Goal: Navigation & Orientation: Find specific page/section

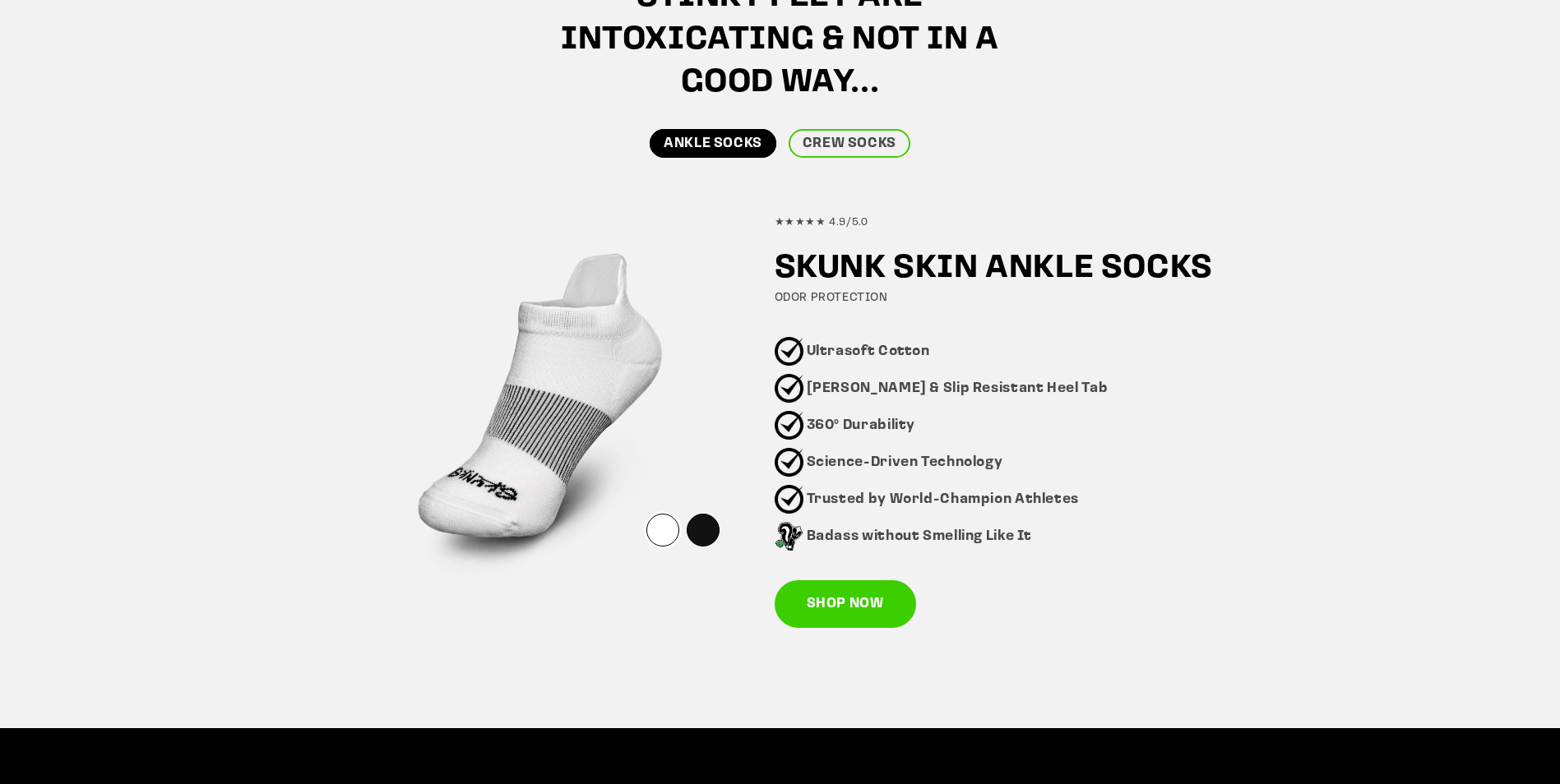
scroll to position [1069, 0]
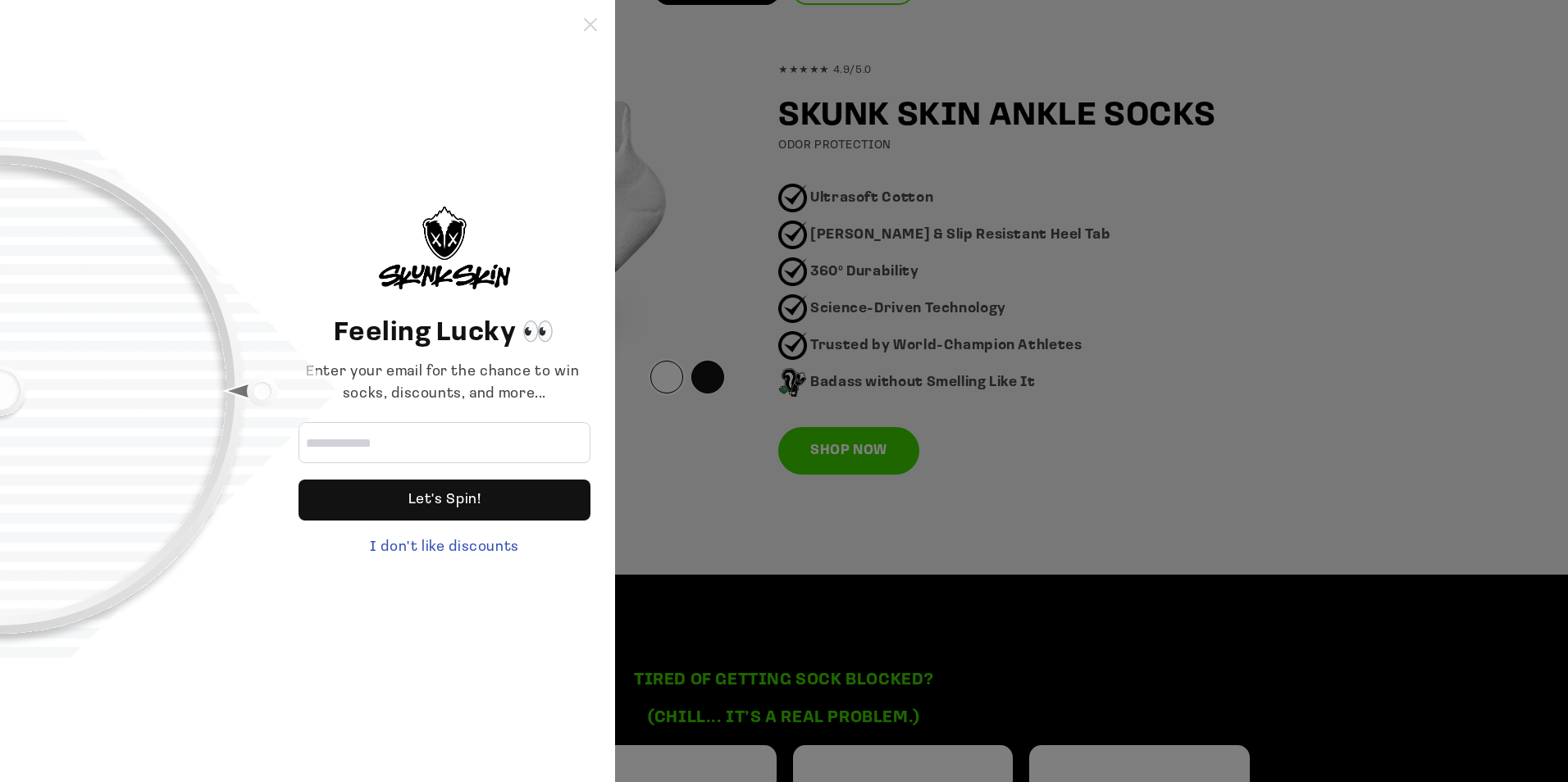
click at [586, 24] on icon at bounding box center [591, 25] width 13 height 13
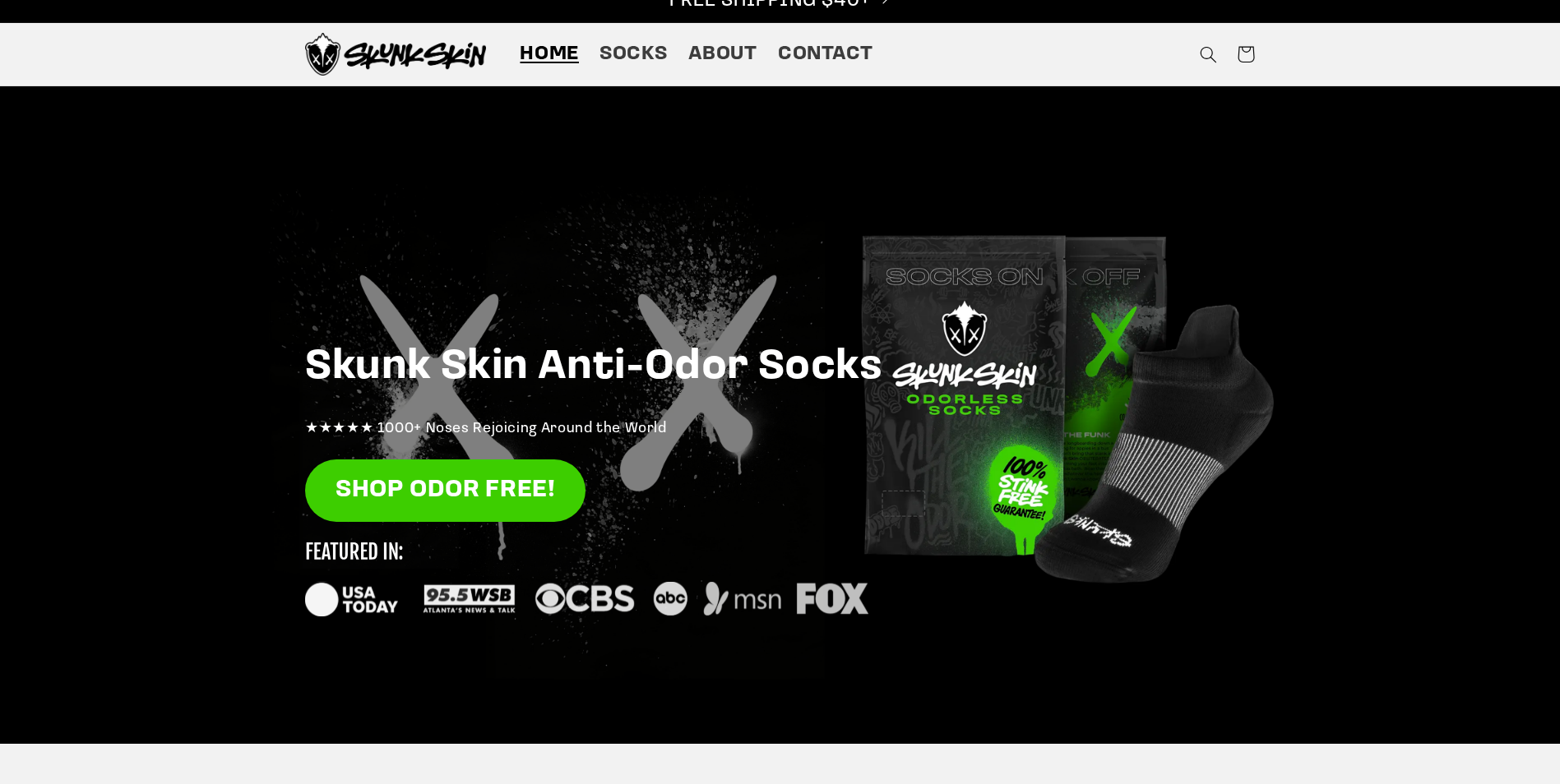
scroll to position [0, 0]
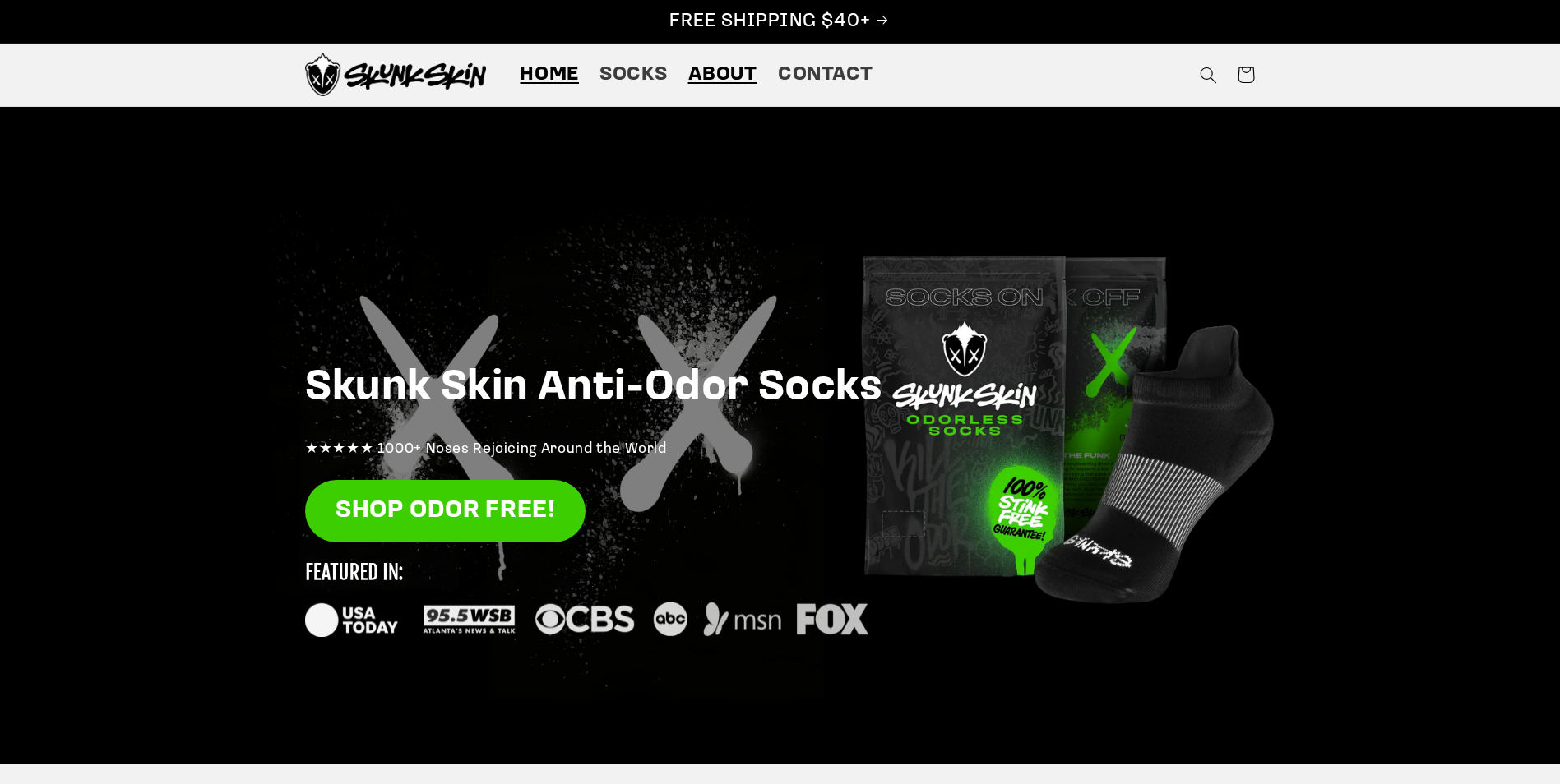
click at [718, 74] on span "About" at bounding box center [722, 75] width 69 height 26
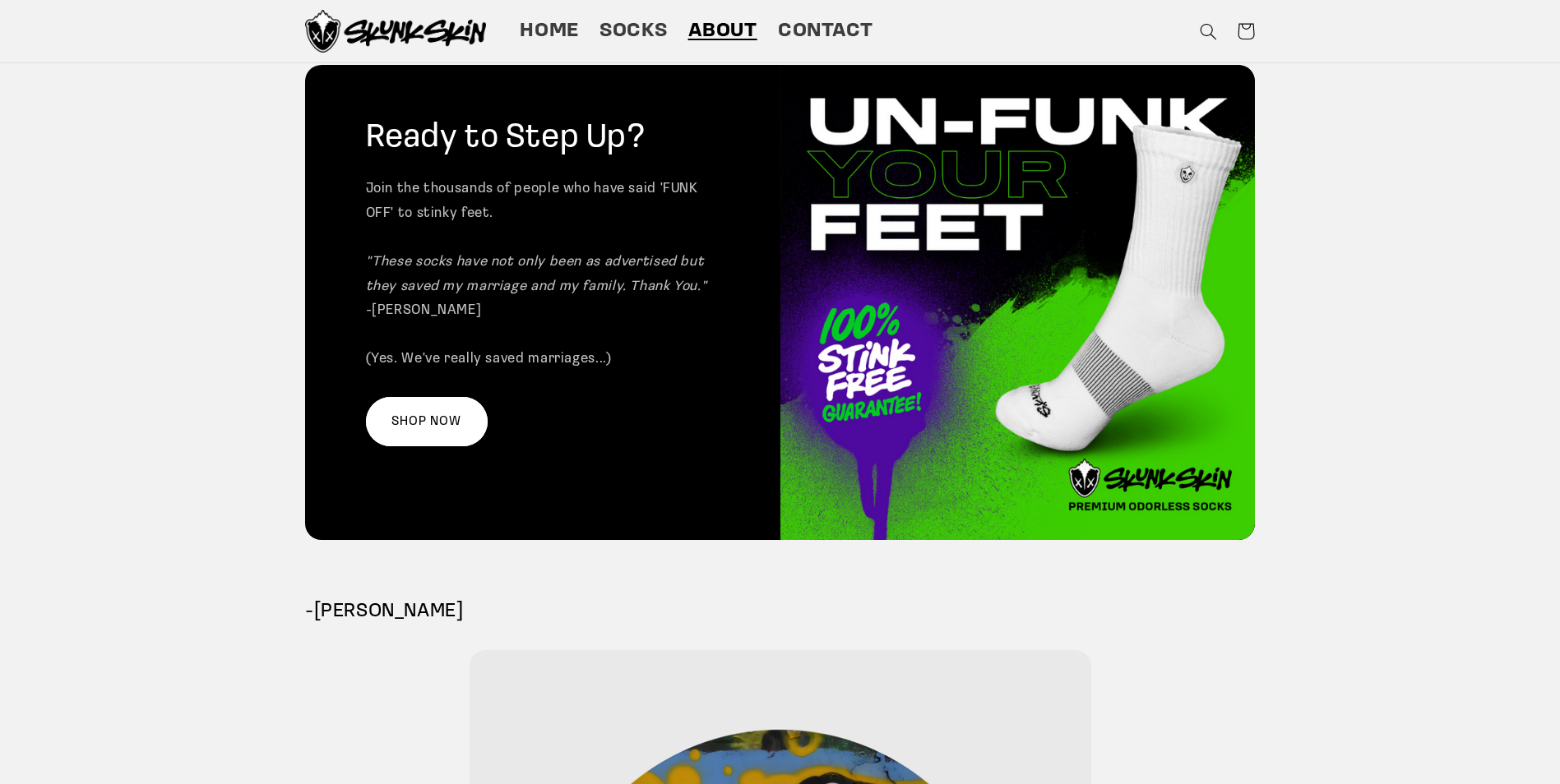
scroll to position [2494, 0]
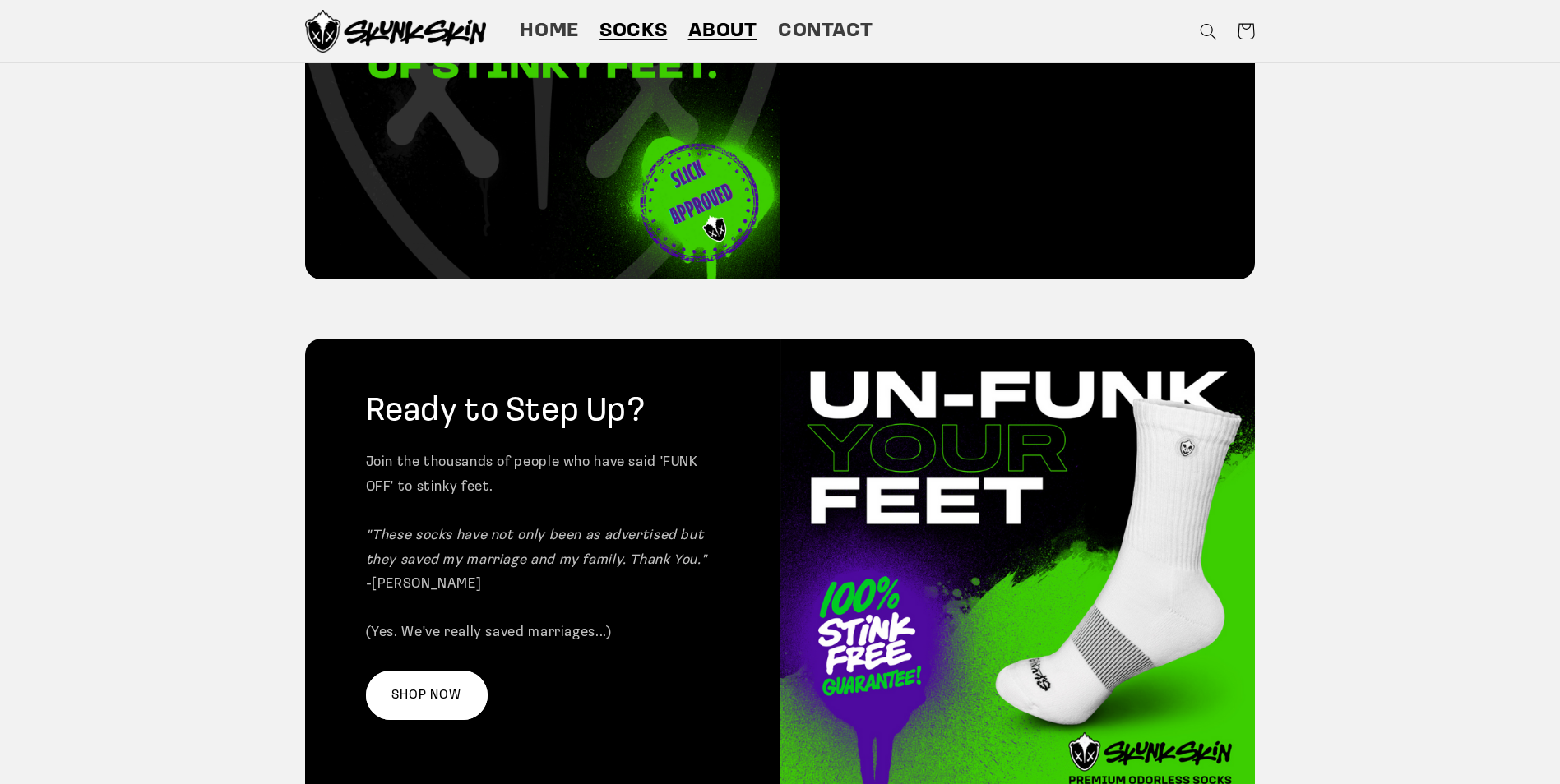
click at [631, 29] on span "Socks" at bounding box center [634, 31] width 67 height 26
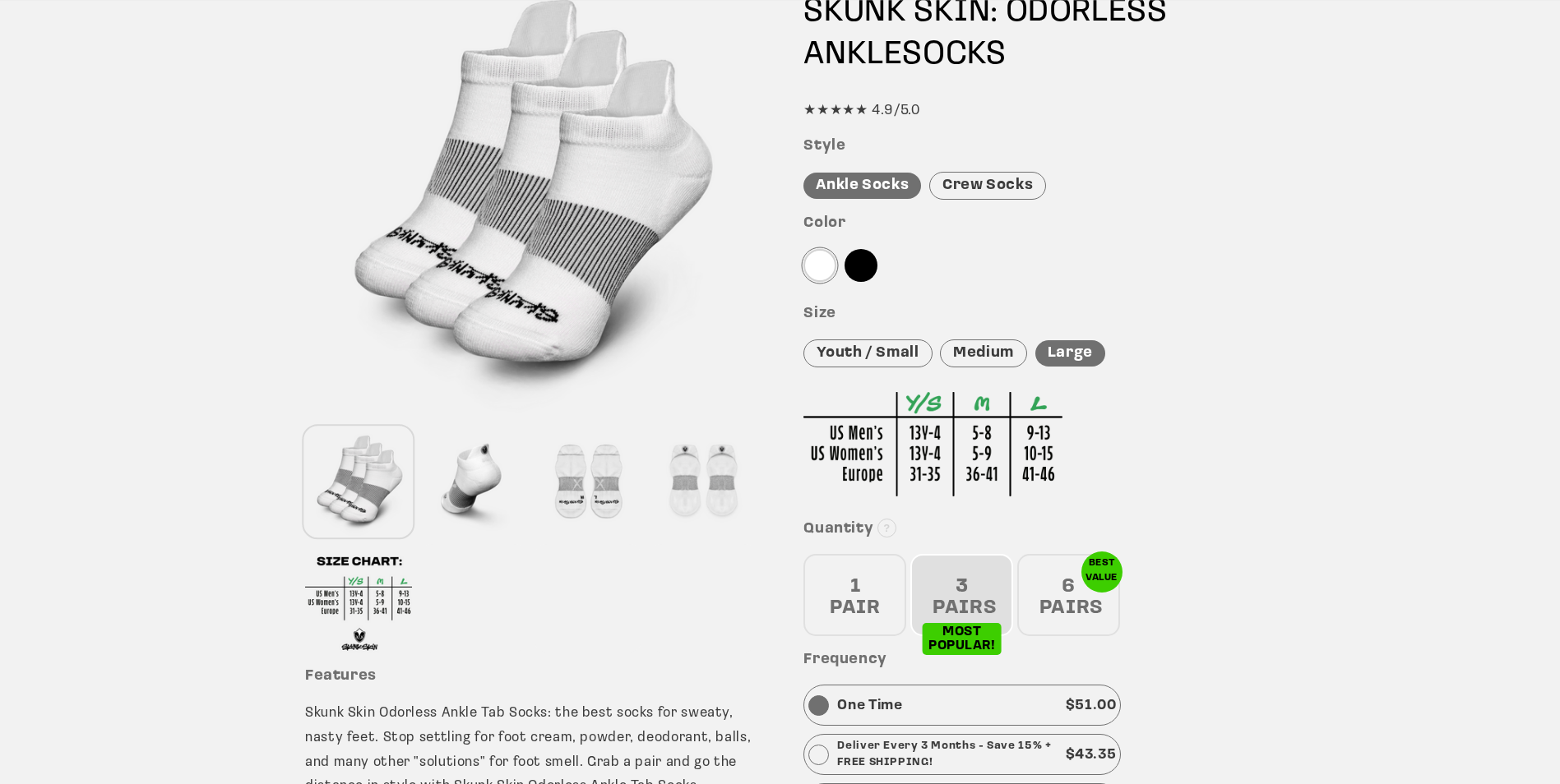
scroll to position [329, 0]
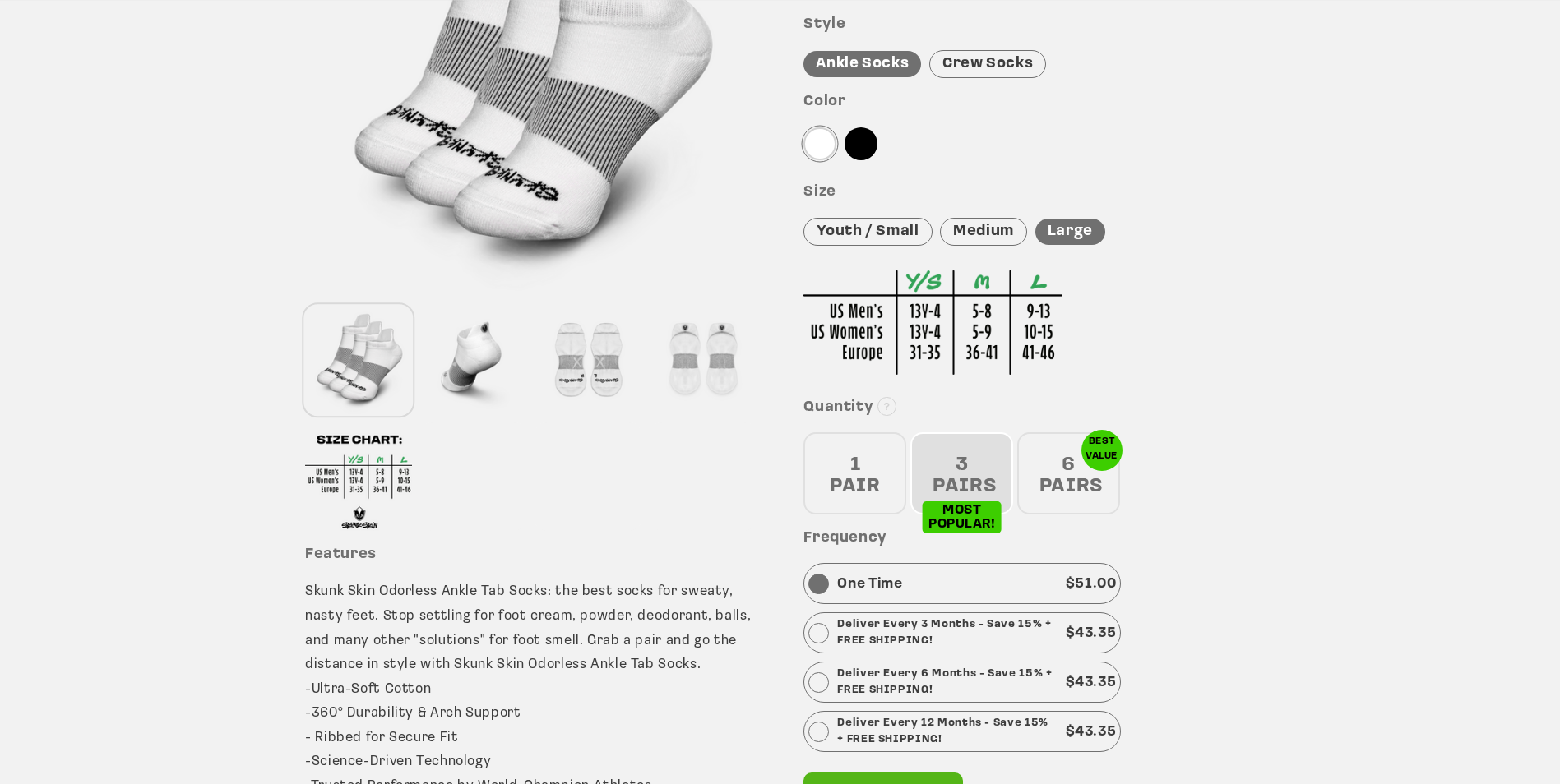
click at [453, 355] on div at bounding box center [474, 361] width 107 height 109
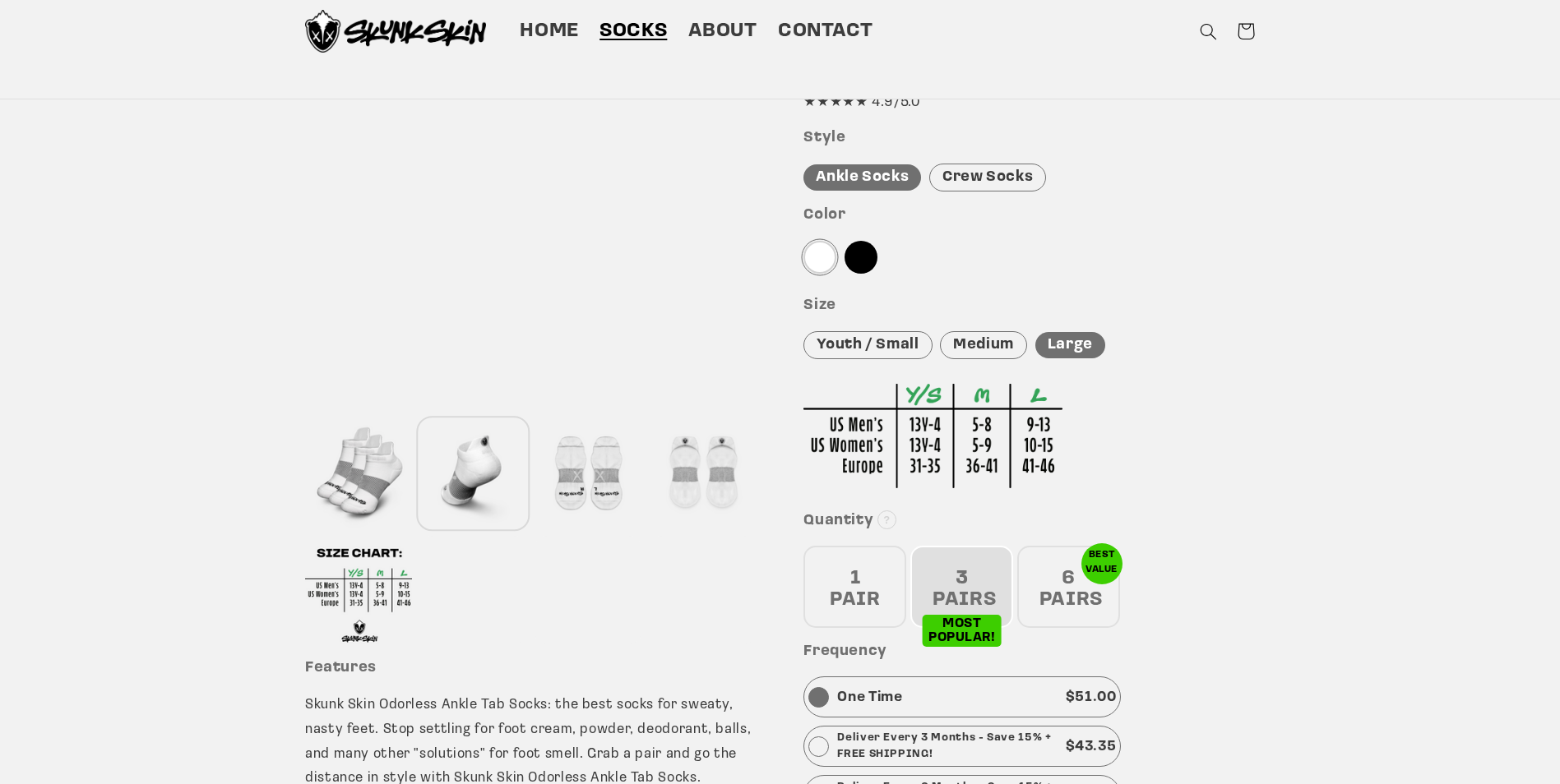
scroll to position [165, 0]
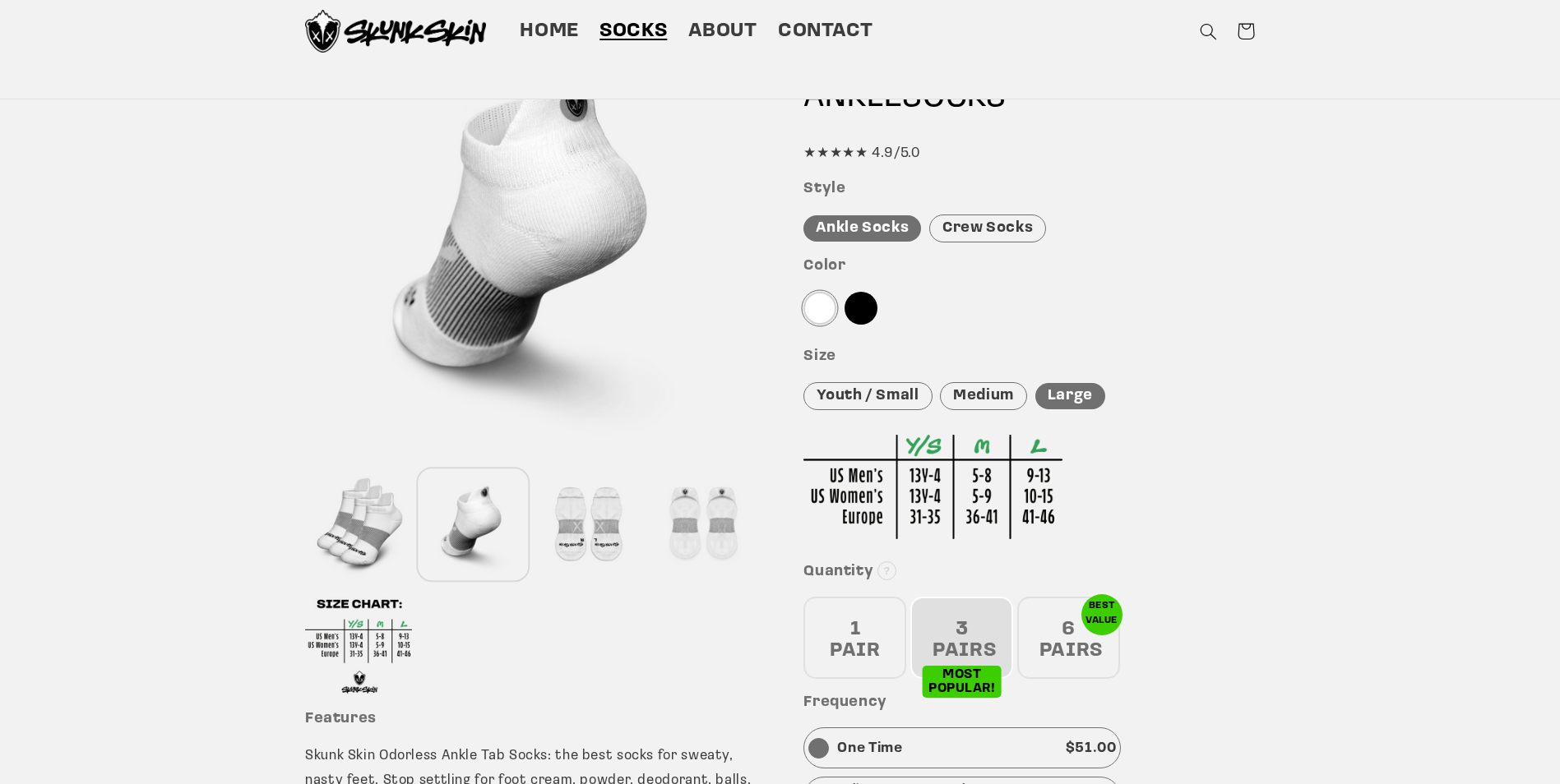
click at [587, 533] on div at bounding box center [588, 526] width 107 height 109
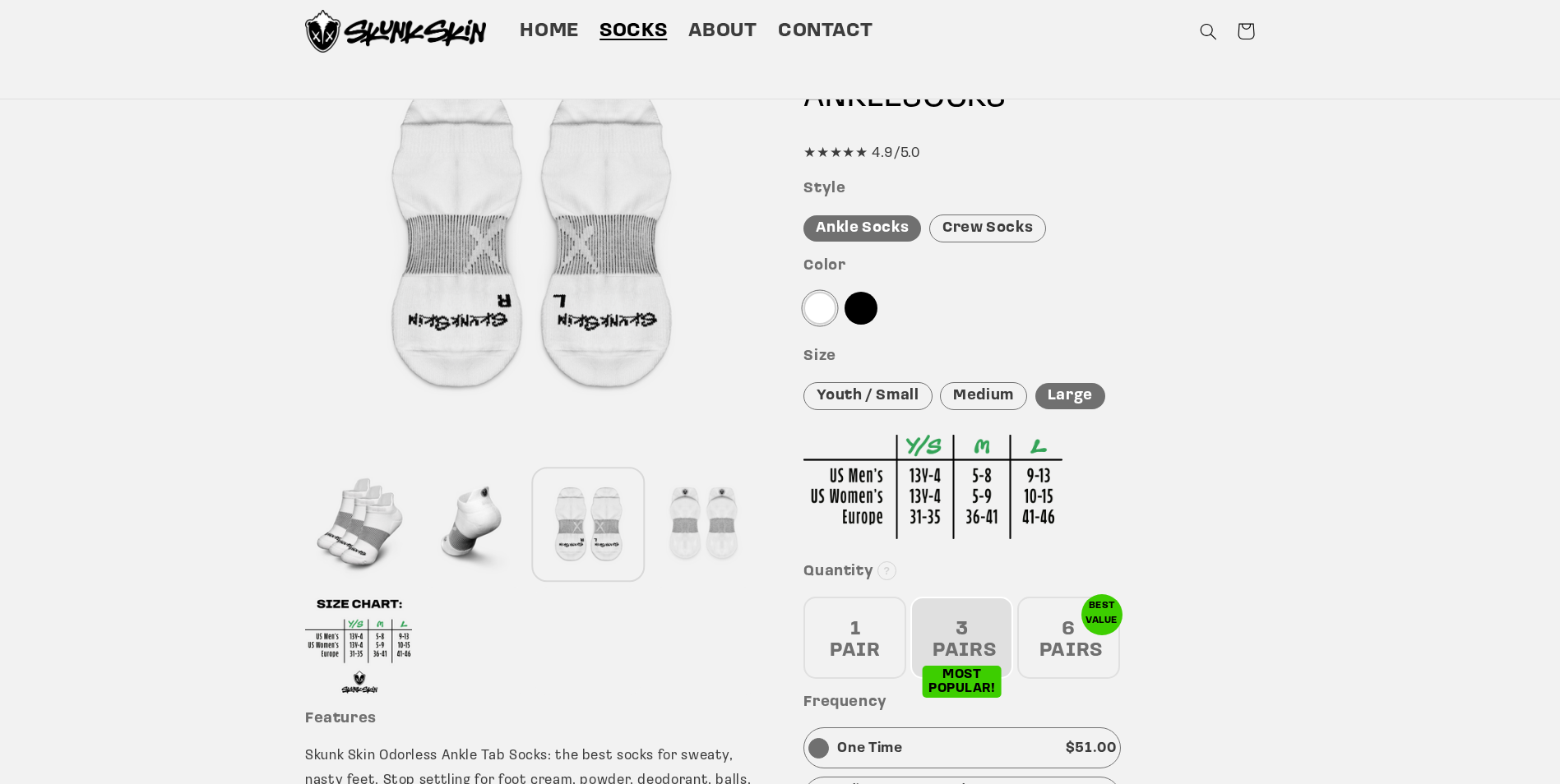
click at [708, 521] on div at bounding box center [703, 526] width 107 height 109
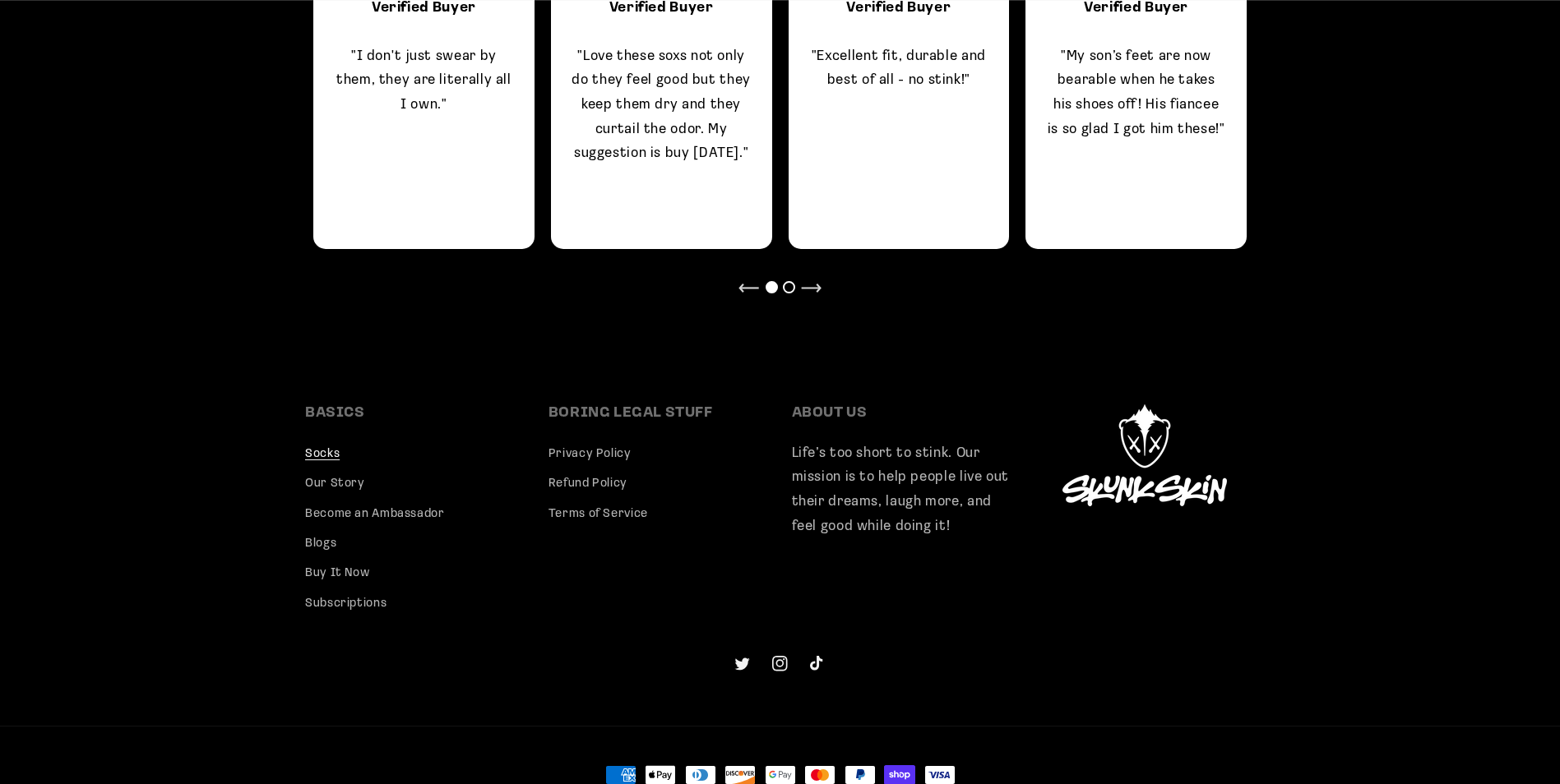
scroll to position [1529, 0]
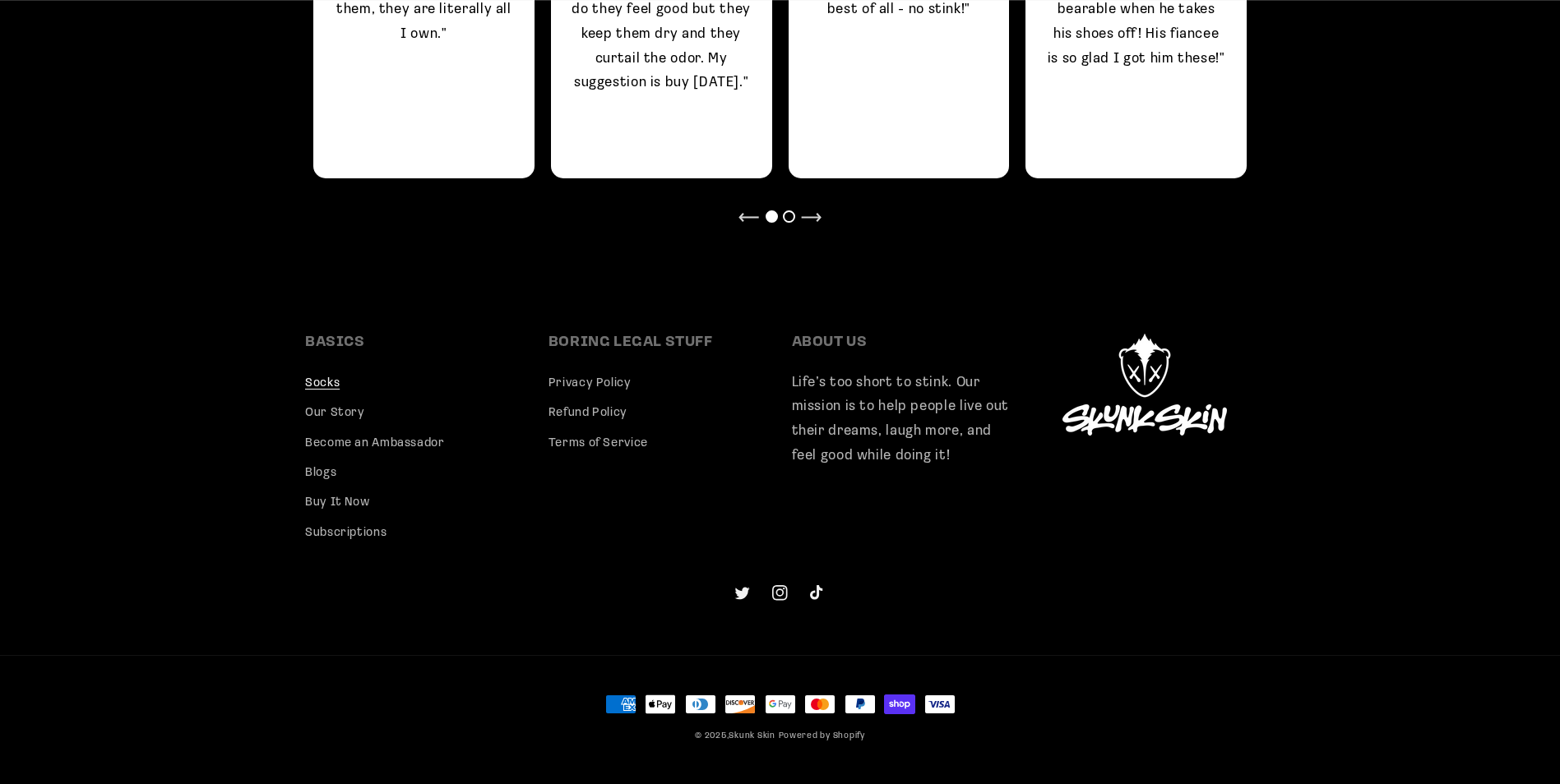
click at [784, 217] on div at bounding box center [788, 216] width 12 height 12
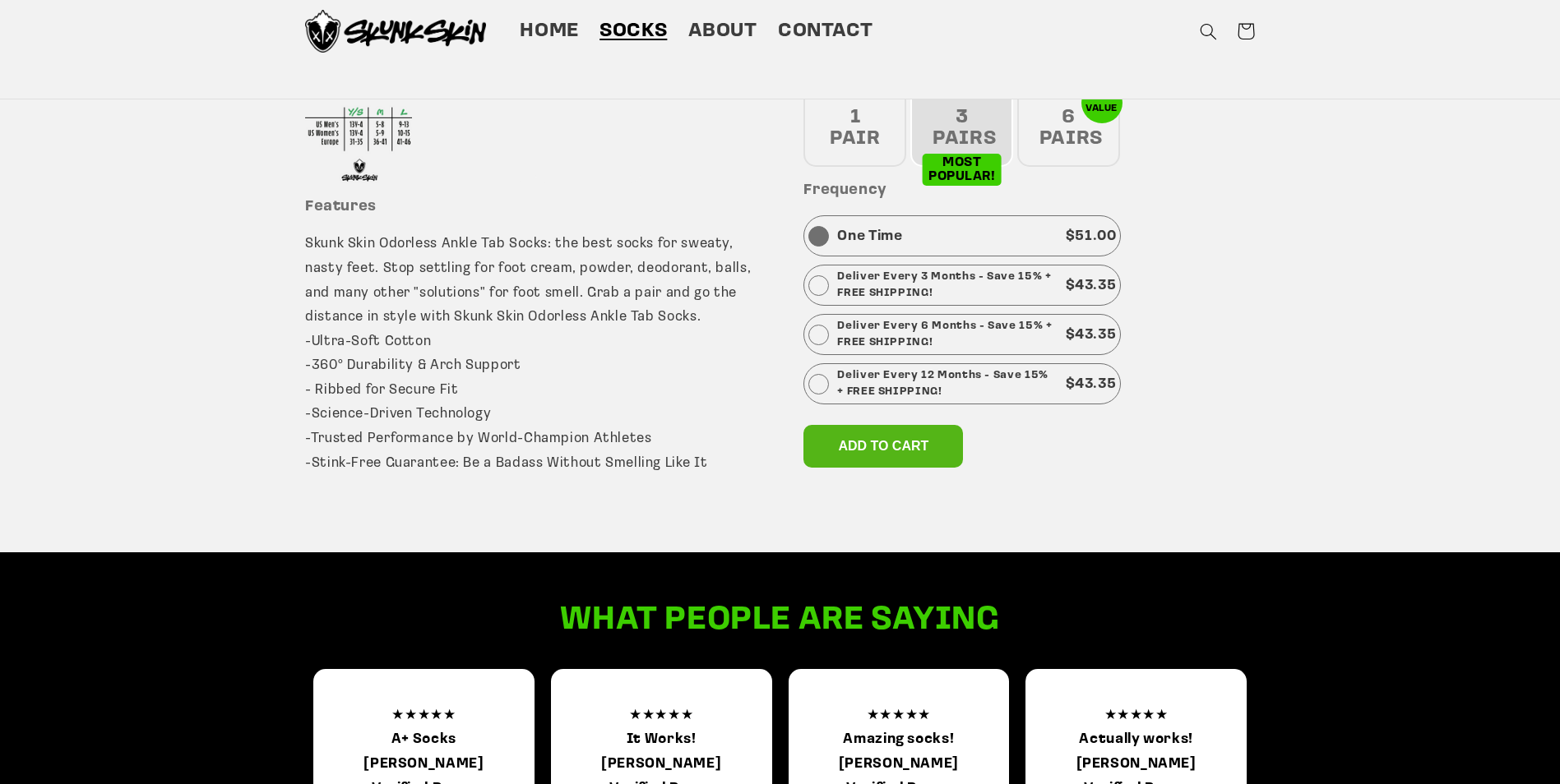
scroll to position [624, 0]
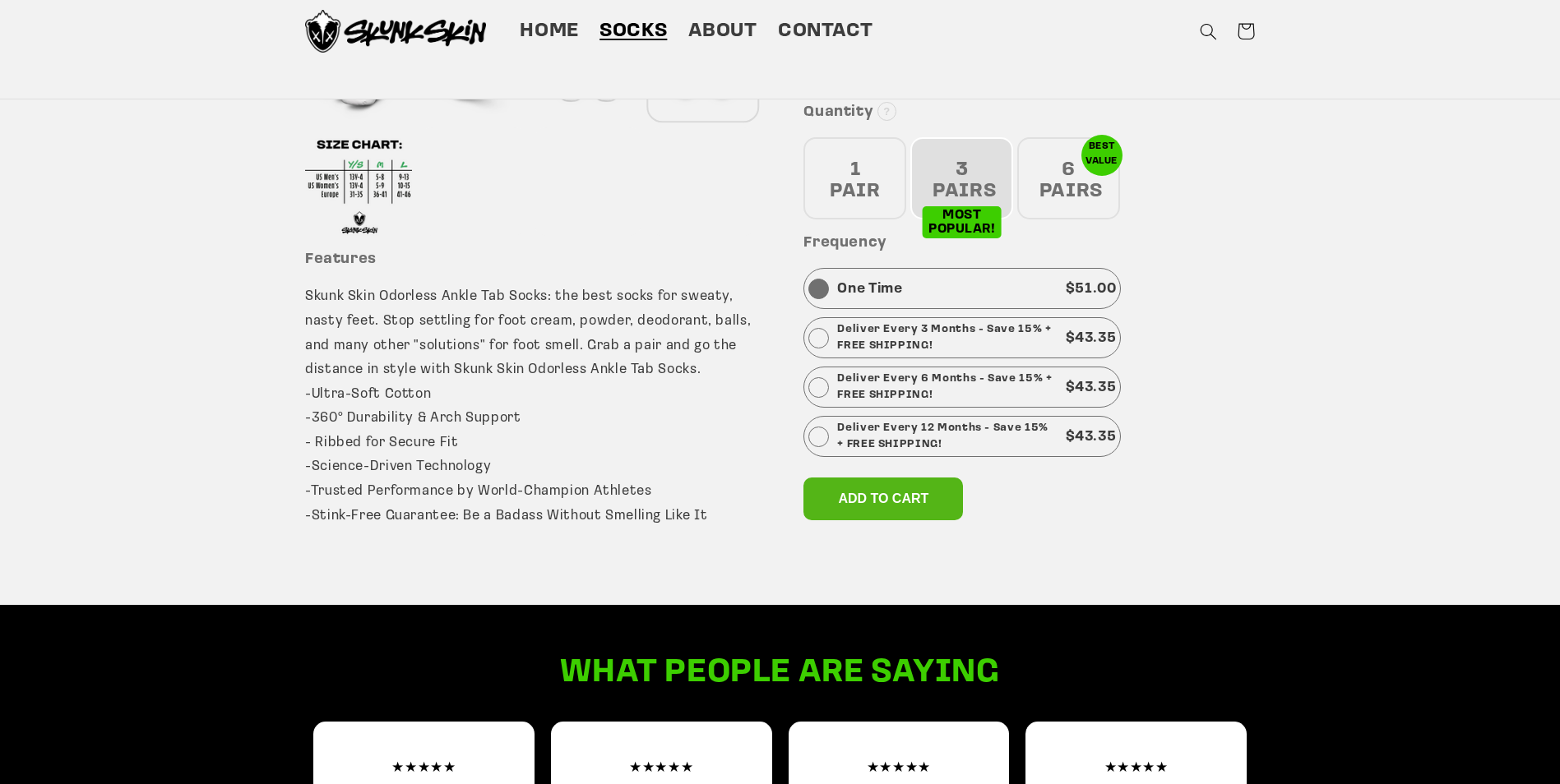
click at [1060, 193] on div "6 PAIRS" at bounding box center [1068, 179] width 103 height 82
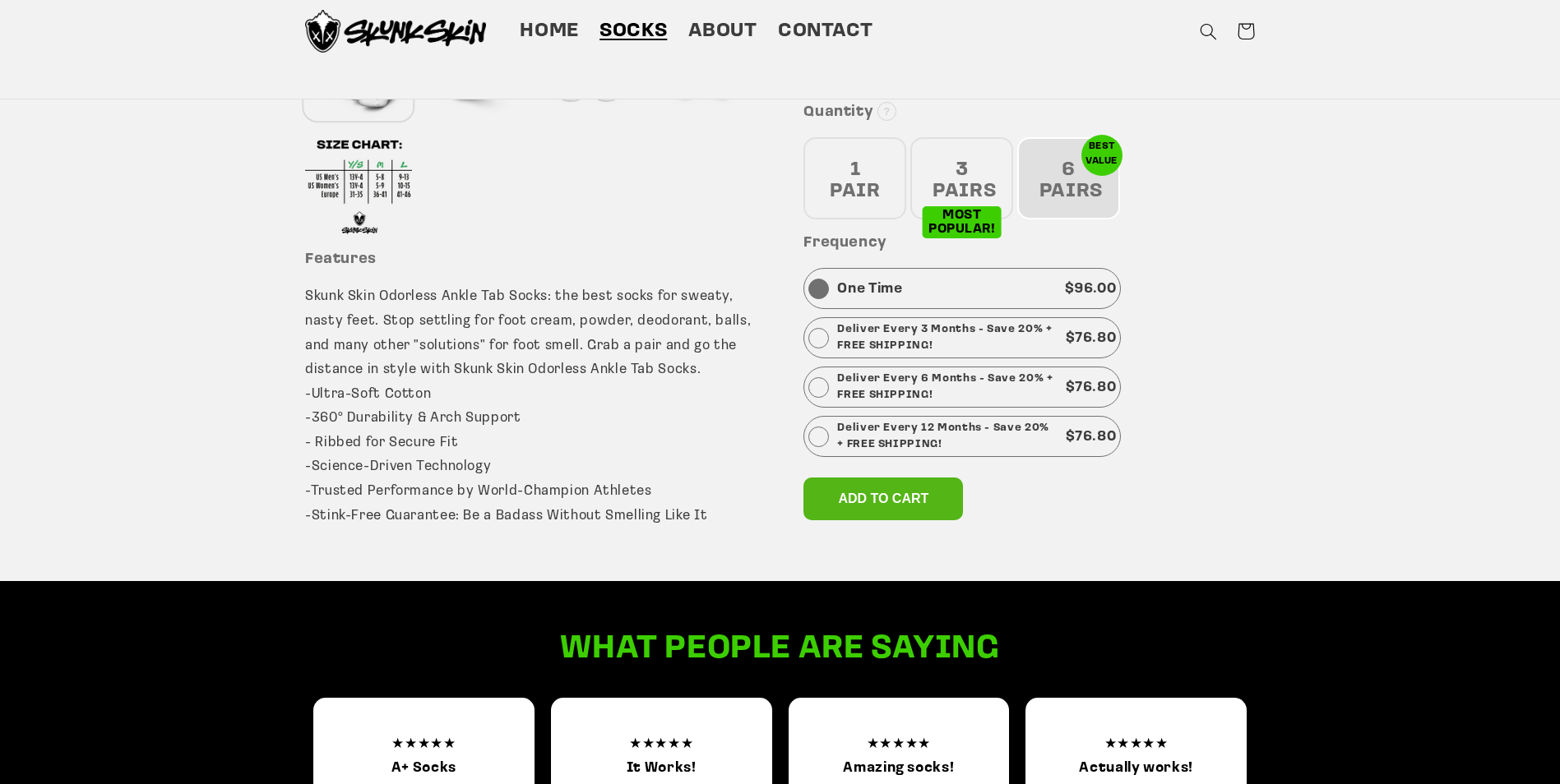
click at [955, 191] on div "3 PAIRS" at bounding box center [961, 179] width 103 height 82
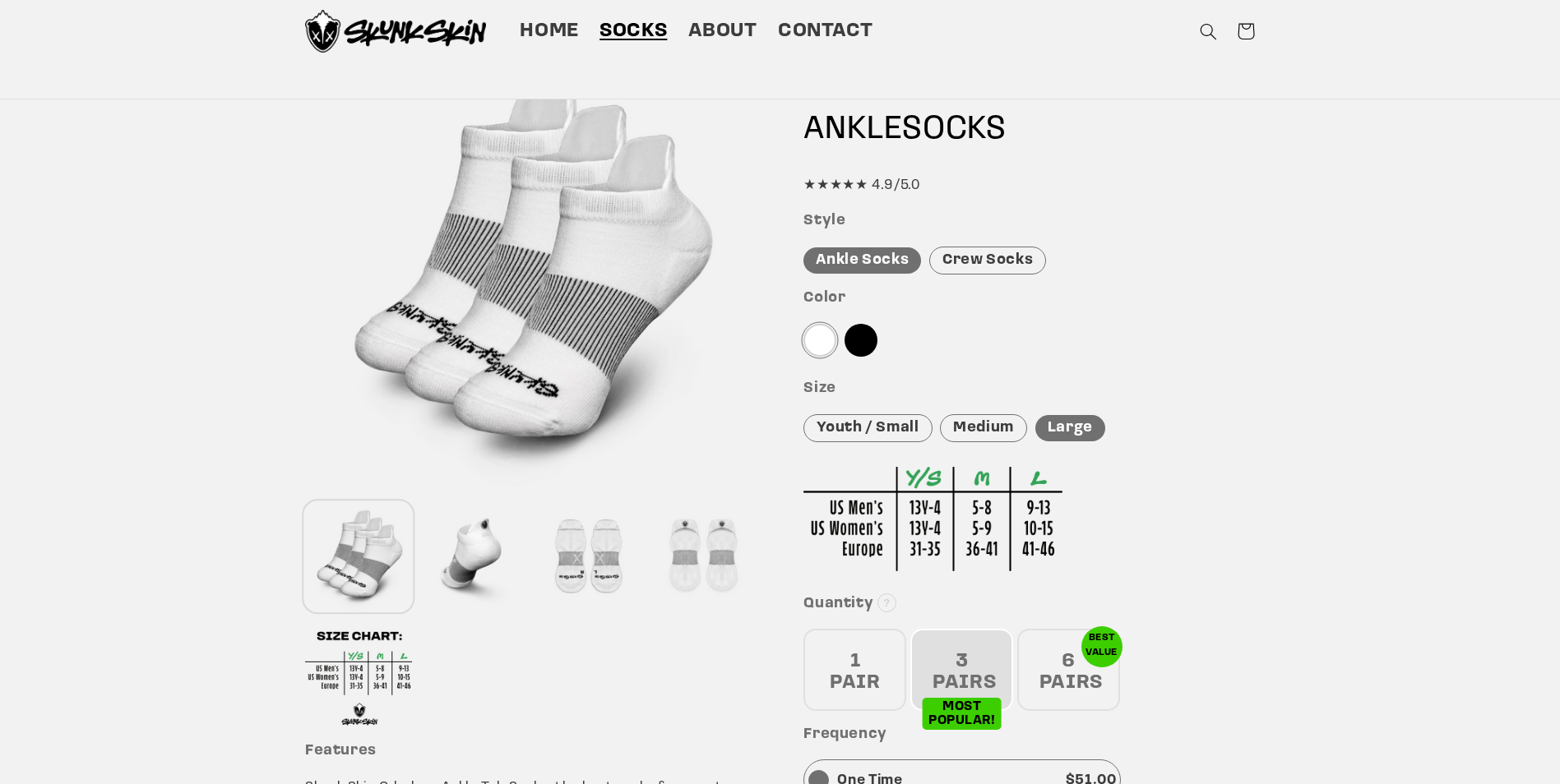
scroll to position [131, 0]
click at [1002, 261] on div "Crew Socks" at bounding box center [987, 262] width 117 height 29
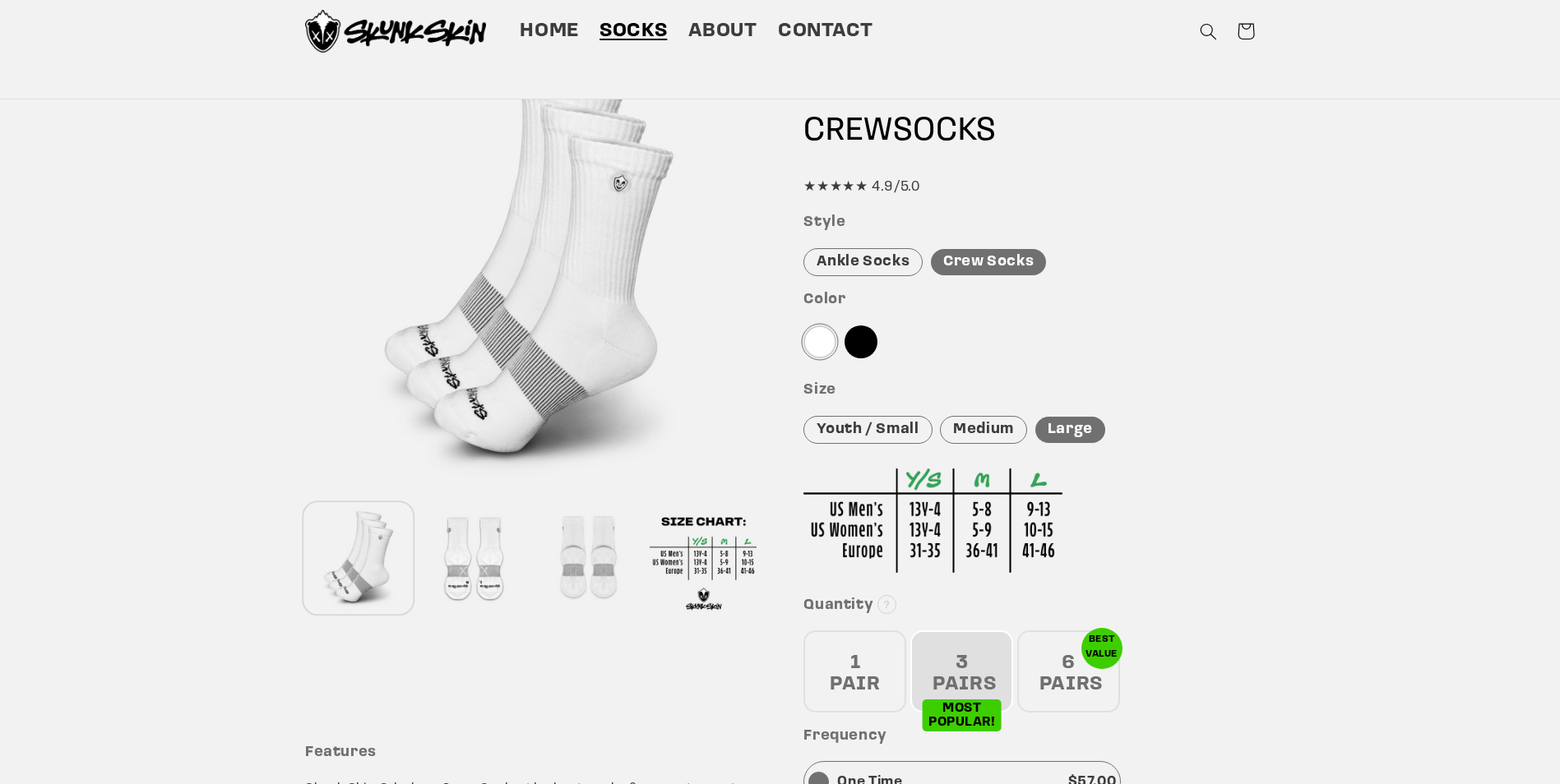
click at [474, 573] on div at bounding box center [474, 559] width 107 height 109
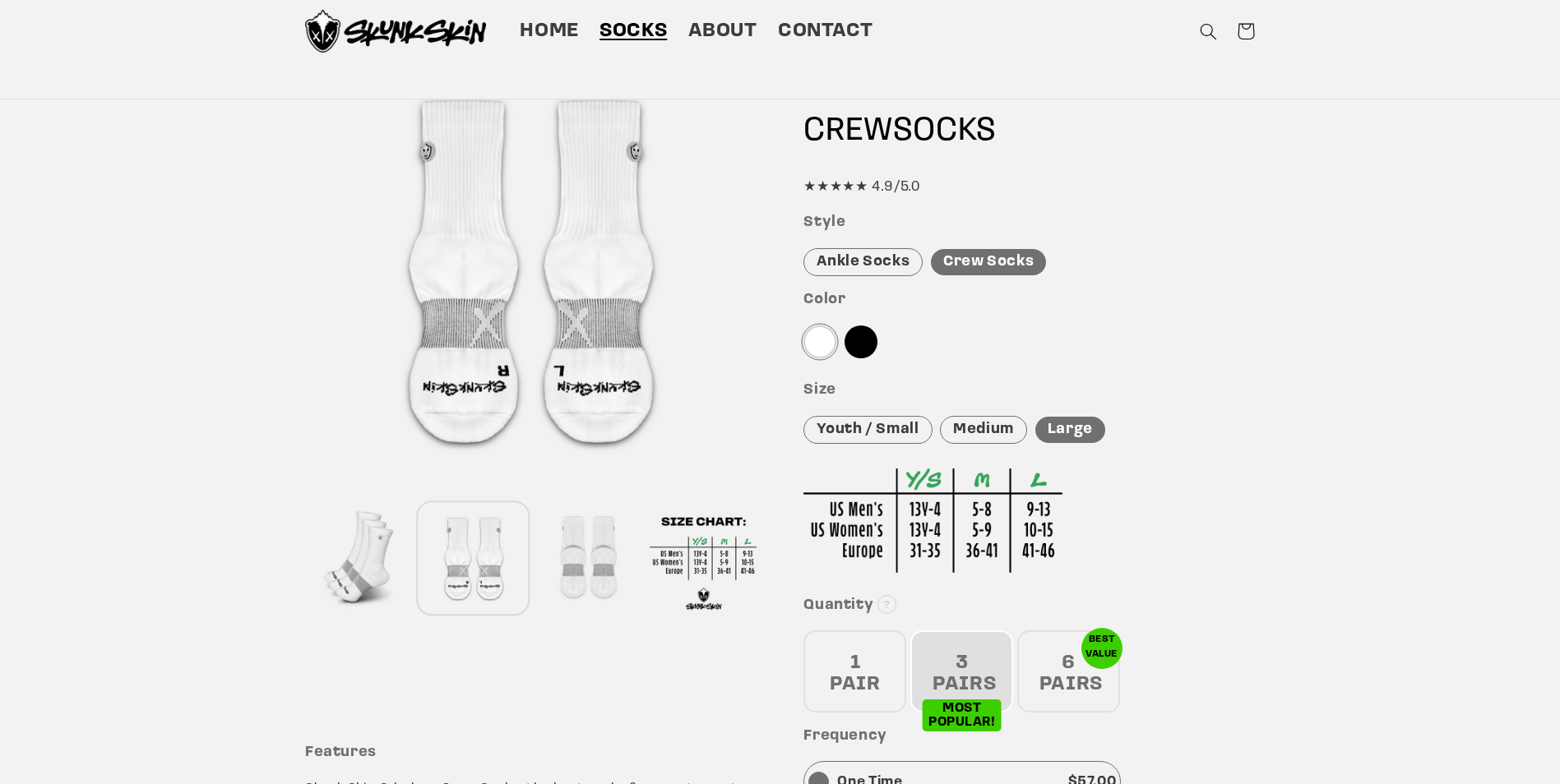
click at [581, 555] on div at bounding box center [588, 559] width 107 height 109
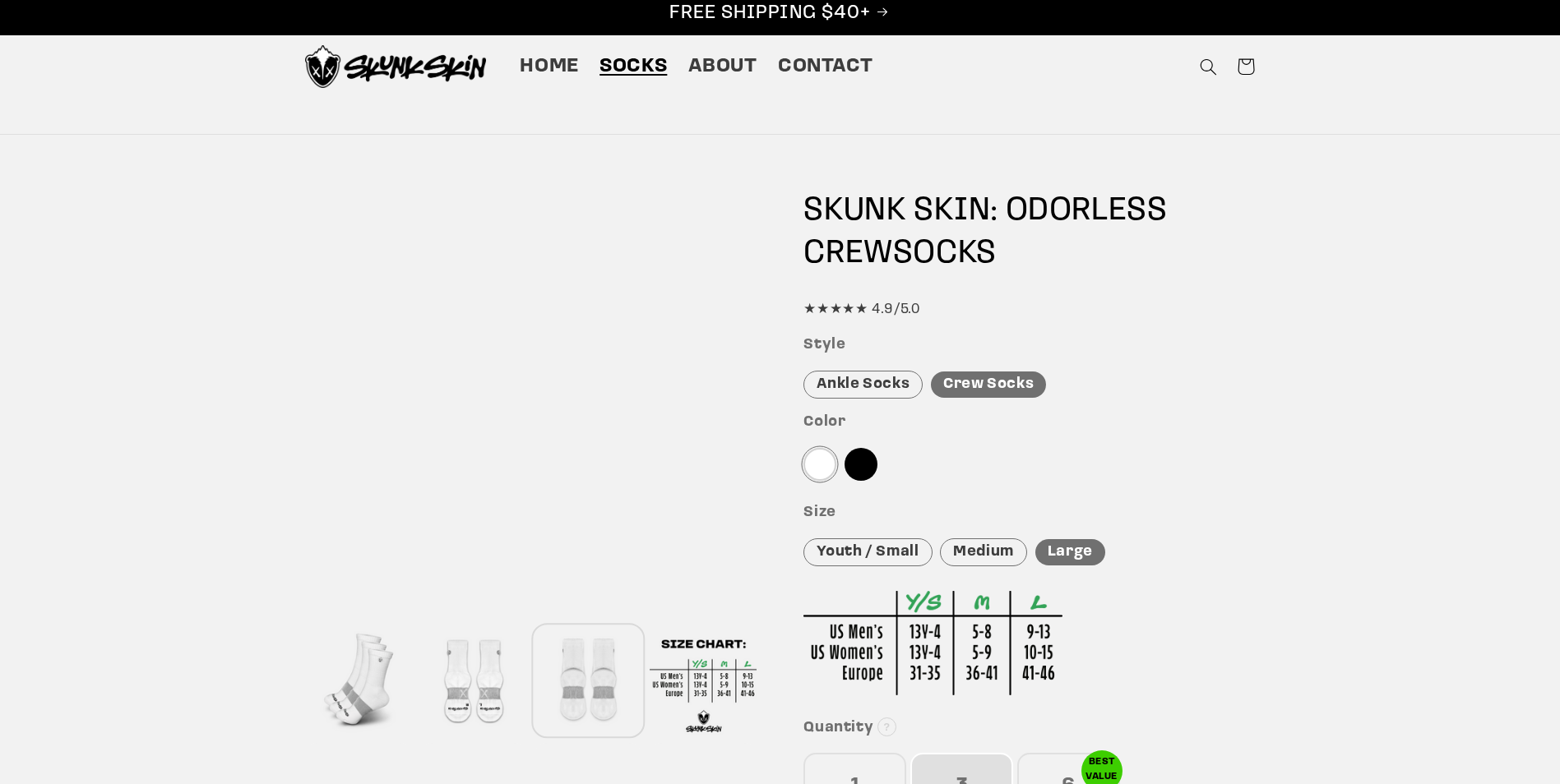
scroll to position [0, 0]
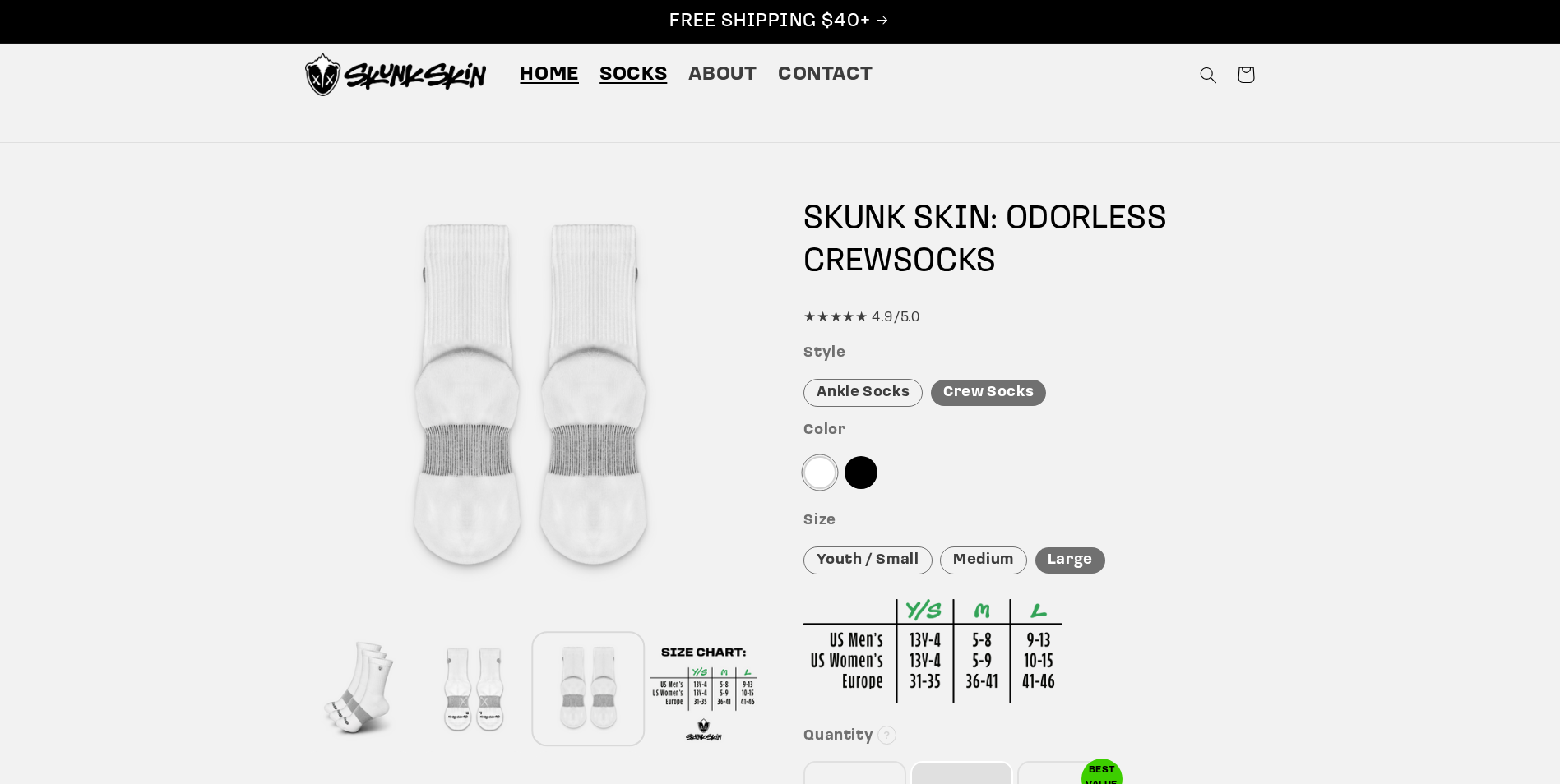
click at [548, 79] on span "Home" at bounding box center [550, 75] width 59 height 26
